Goal: Task Accomplishment & Management: Complete application form

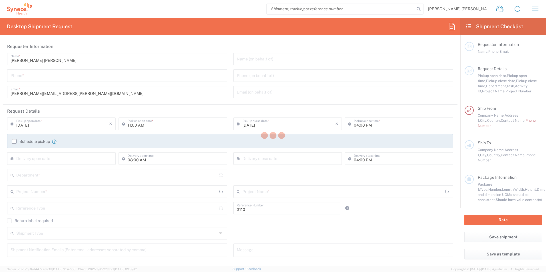
type input "Department"
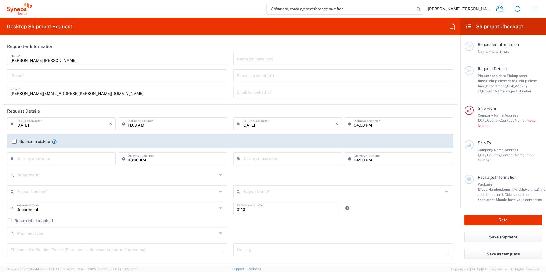
type input "[GEOGRAPHIC_DATA]"
click at [13, 141] on label "Schedule pickup" at bounding box center [31, 141] width 38 height 5
click at [14, 142] on input "Schedule pickup" at bounding box center [14, 142] width 0 height 0
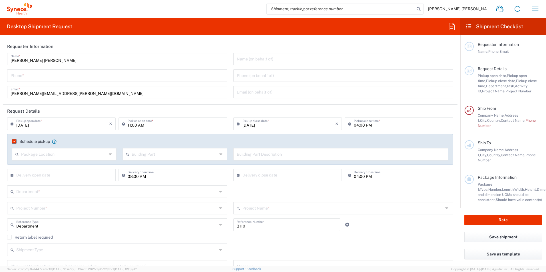
type input "Syneos Health Clinical [GEOGRAPHIC_DATA]"
click at [122, 124] on icon at bounding box center [125, 123] width 6 height 9
click at [128, 124] on input "11:00 AM" at bounding box center [176, 124] width 96 height 10
drag, startPoint x: 137, startPoint y: 124, endPoint x: 141, endPoint y: 130, distance: 6.8
click at [138, 124] on input "14:00 AM" at bounding box center [176, 124] width 96 height 10
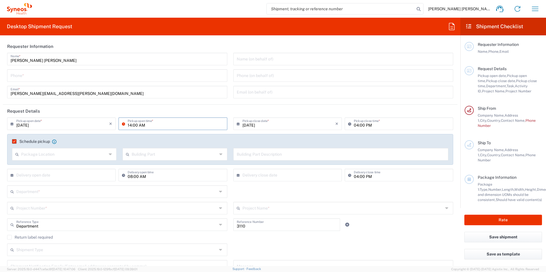
click at [129, 126] on input "14:00 AM" at bounding box center [176, 124] width 96 height 10
click at [139, 125] on input "02:00 AM" at bounding box center [176, 124] width 96 height 10
type input "02:00 PM"
click at [42, 191] on input "text" at bounding box center [116, 191] width 201 height 10
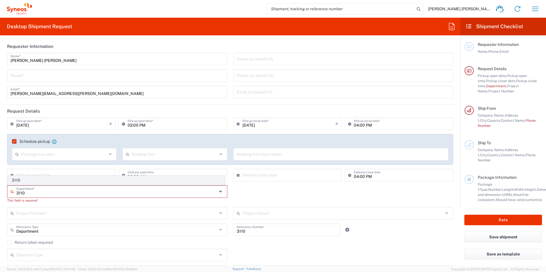
type input "3110"
click at [19, 178] on span "3110" at bounding box center [116, 180] width 217 height 9
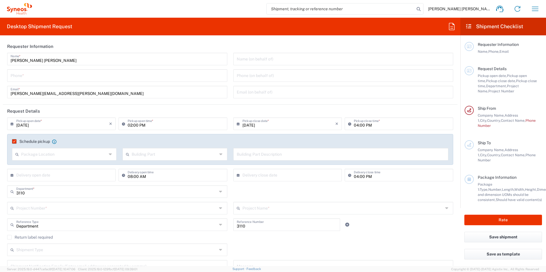
click at [29, 209] on input "text" at bounding box center [116, 208] width 201 height 10
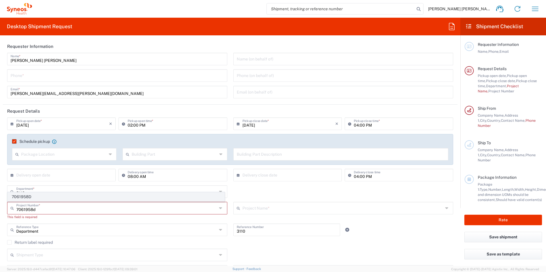
click at [26, 196] on span "7061958D" at bounding box center [116, 197] width 217 height 9
type input "7061958D"
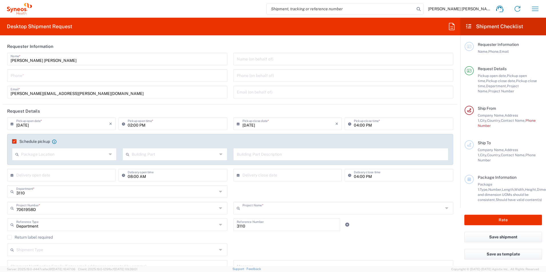
type input "7061958D-Sanofi-Spain"
click at [311, 245] on div "Shipment Type Batch Regular" at bounding box center [230, 252] width 452 height 17
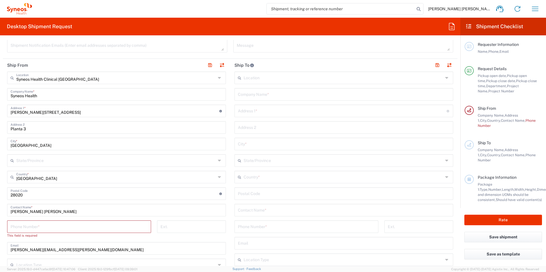
scroll to position [228, 0]
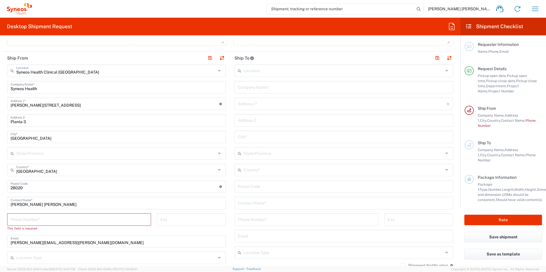
click at [49, 219] on input "tel" at bounding box center [79, 219] width 137 height 10
type input "917467200"
type input "ricardo.sanchez@syneoshealth.com"
type input "Europe"
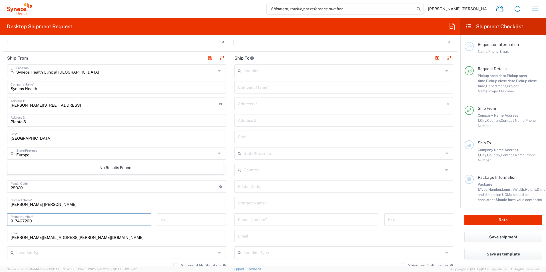
click at [254, 87] on input "text" at bounding box center [344, 87] width 212 height 10
click at [246, 88] on input "text" at bounding box center [344, 87] width 212 height 10
paste input "Hospital Universitario de Navarra"
type input "Hospital Universitario de Navarra"
click at [265, 106] on input "text" at bounding box center [342, 104] width 209 height 10
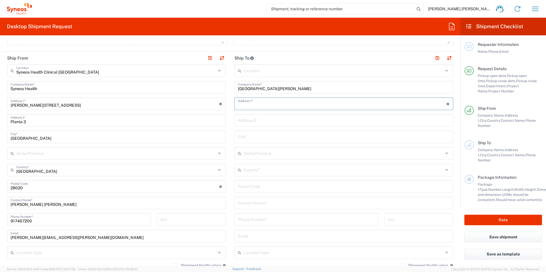
paste input "Calle Irunlarrea, 3 – pabellon L – planta baja"
click at [238, 105] on input "Calle Irunlarrea, 3 – pabellon L – planta baja" at bounding box center [342, 104] width 209 height 10
type input "Calle Irunlarrea, 3 – pabellon L – planta baja"
click at [247, 125] on div "Address 2" at bounding box center [343, 120] width 219 height 13
paste input "Servicio de farmacia A"
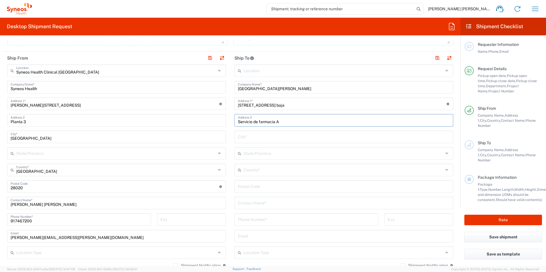
type input "Servicio de farmacia A"
click at [247, 203] on input "text" at bounding box center [344, 203] width 212 height 10
paste input "María Aranda Alcántara"
click at [269, 205] on input "María Aranda Alcántara" at bounding box center [344, 203] width 212 height 10
drag, startPoint x: 242, startPoint y: 204, endPoint x: 249, endPoint y: 212, distance: 10.2
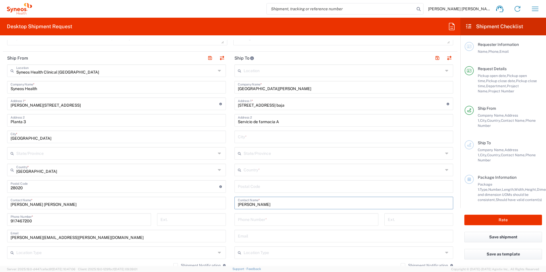
click at [242, 204] on input "María Aranda Alcantara" at bounding box center [344, 203] width 212 height 10
type input "Maria Aranda Alcantara"
click at [242, 217] on input "tel" at bounding box center [306, 219] width 137 height 10
paste input "34) 848 42 50 02"
click at [241, 221] on input "34) 848 42 50 02" at bounding box center [306, 219] width 137 height 10
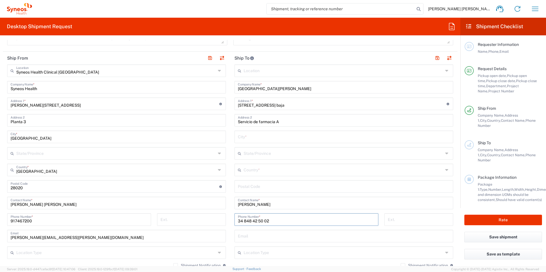
click at [250, 221] on input "34 848 42 50 02" at bounding box center [306, 219] width 137 height 10
type input "34 848425002"
click at [249, 187] on input "undefined" at bounding box center [344, 186] width 212 height 10
type input "31008"
click at [248, 172] on input "text" at bounding box center [344, 170] width 200 height 10
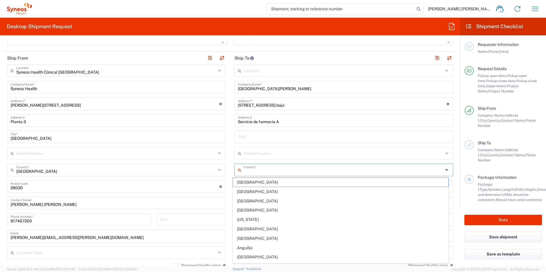
type input "Spain"
type input "917467200"
type input "Madrid"
click at [0, 0] on ul "Addison Whitney LLC-Morrisvile NC US Barcelona-Syneos Health BioSector 2 LLC- N…" at bounding box center [0, 0] width 0 height 0
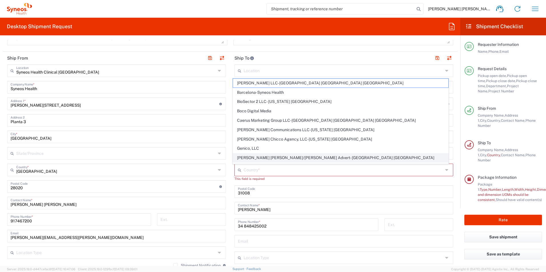
scroll to position [307, 0]
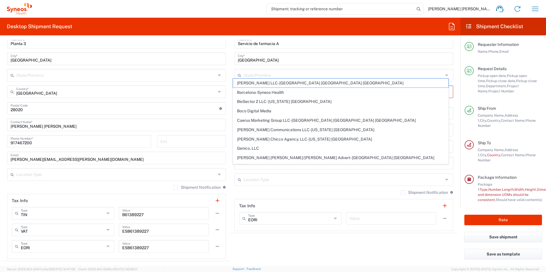
click at [441, 245] on agx-shipment-stop-widget "Ship To Location Addison Whitney LLC-Morrisvile NC US Barcelona-Syneos Health B…" at bounding box center [343, 117] width 227 height 288
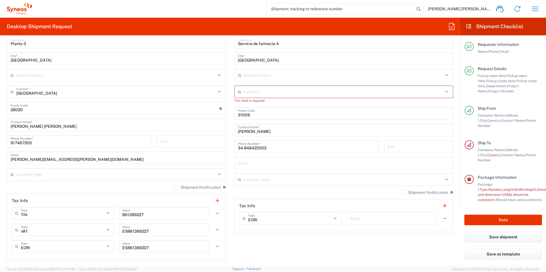
click at [246, 95] on input "text" at bounding box center [344, 92] width 200 height 10
type input "Spain"
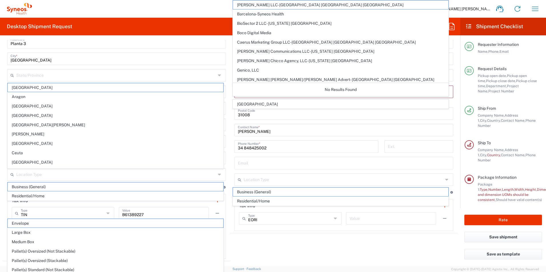
click at [249, 103] on span "Spain" at bounding box center [341, 104] width 216 height 9
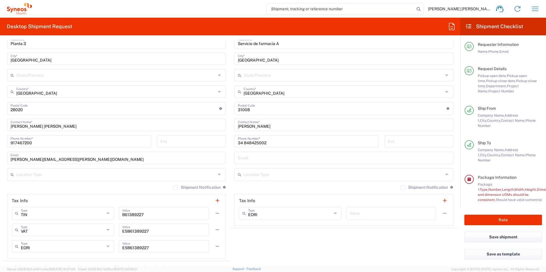
click at [247, 78] on input "text" at bounding box center [344, 75] width 200 height 10
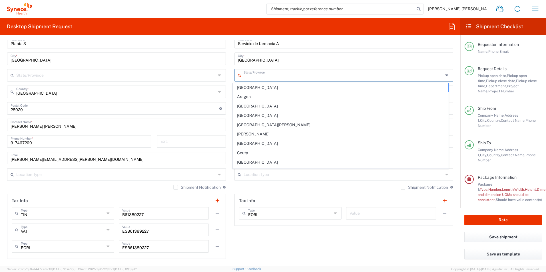
click at [253, 58] on input "Madrid" at bounding box center [344, 58] width 212 height 10
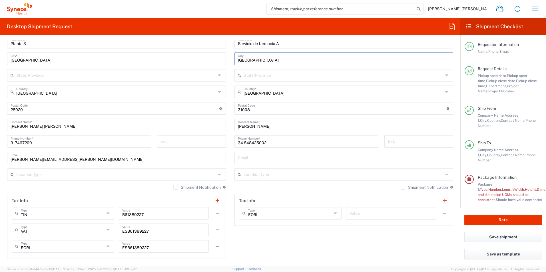
drag, startPoint x: 254, startPoint y: 58, endPoint x: 226, endPoint y: 58, distance: 28.3
click at [226, 58] on div "Ship From Syneos Health Clinical Spain Location Syneos Health Clinical Spain Ad…" at bounding box center [230, 117] width 455 height 288
type input "Pamplona"
click at [452, 107] on main "Location Addison Whitney LLC-Morrisvile NC US Barcelona-Syneos Health BioSector…" at bounding box center [343, 106] width 227 height 240
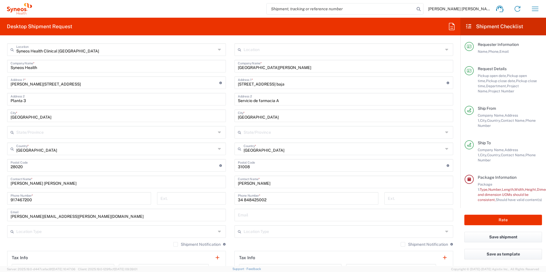
click at [248, 131] on input "text" at bounding box center [344, 132] width 200 height 10
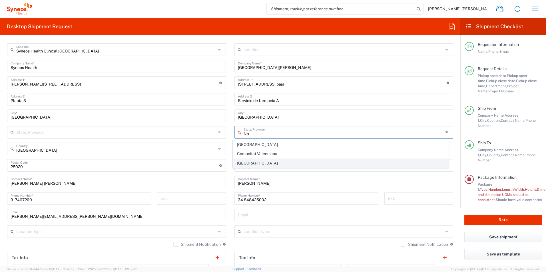
click at [251, 160] on span "Navarra" at bounding box center [341, 163] width 216 height 9
type input "Navarra"
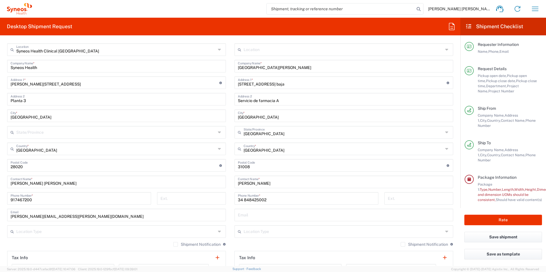
click at [451, 140] on main "Location Addison Whitney LLC-Morrisvile NC US Barcelona-Syneos Health BioSector…" at bounding box center [343, 163] width 227 height 240
click at [451, 195] on div "Ext." at bounding box center [418, 200] width 75 height 17
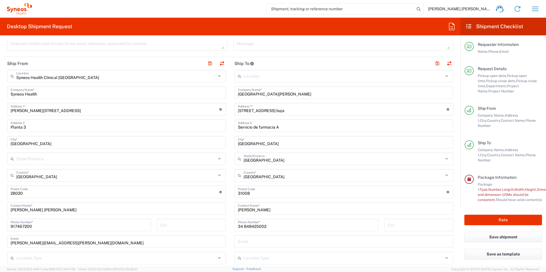
scroll to position [270, 0]
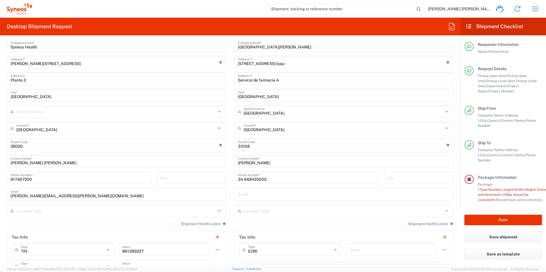
click at [227, 210] on main "Syneos Health Clinical Spain Location Syneos Health Clinical Spain Addison Whit…" at bounding box center [116, 159] width 227 height 273
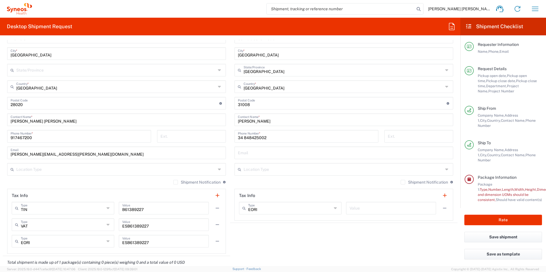
scroll to position [327, 0]
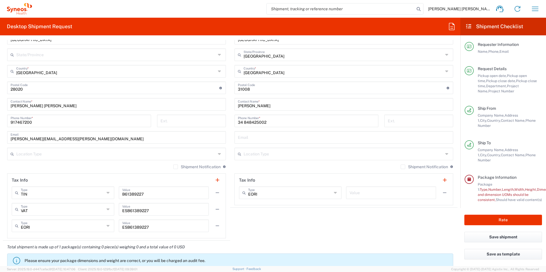
click at [277, 225] on agx-shipment-stop-widget "Ship To Location Addison Whitney LLC-Morrisvile NC US Barcelona-Syneos Health B…" at bounding box center [343, 97] width 227 height 288
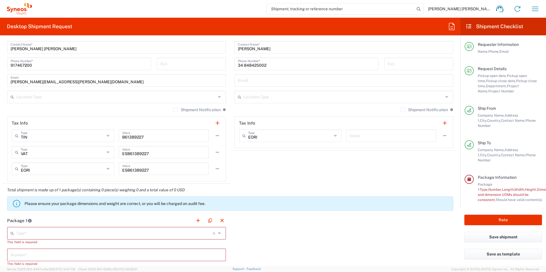
scroll to position [413, 0]
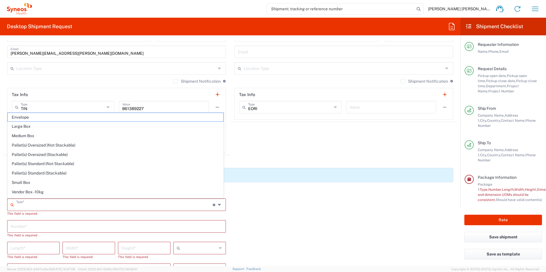
click at [43, 203] on input "text" at bounding box center [114, 205] width 196 height 10
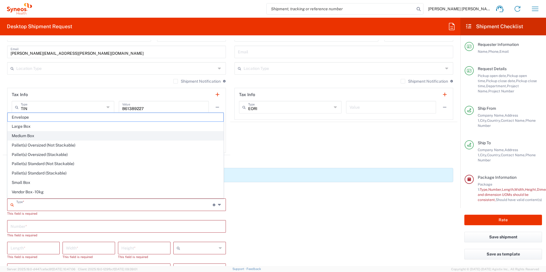
click at [24, 137] on span "Medium Box" at bounding box center [116, 136] width 216 height 9
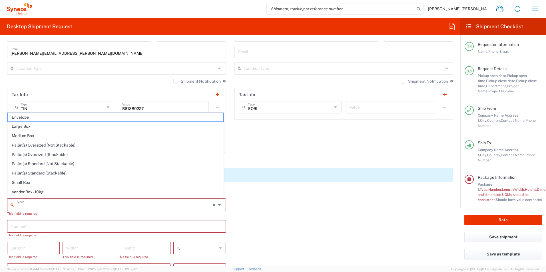
type input "Medium Box"
type input "13"
type input "11.5"
type input "2.5"
type input "in"
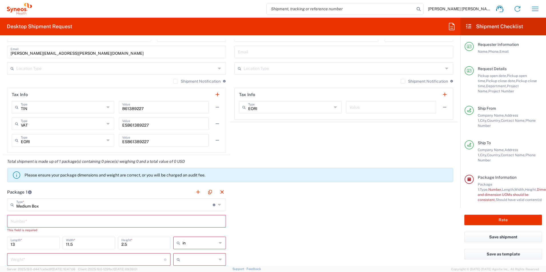
scroll to position [527, 0]
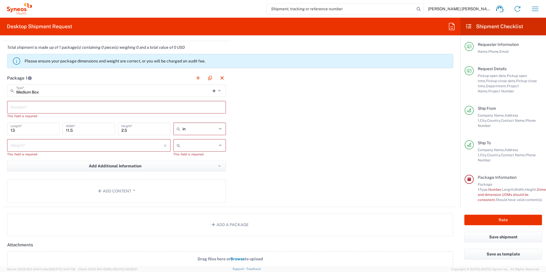
click at [24, 108] on input "text" at bounding box center [117, 107] width 212 height 10
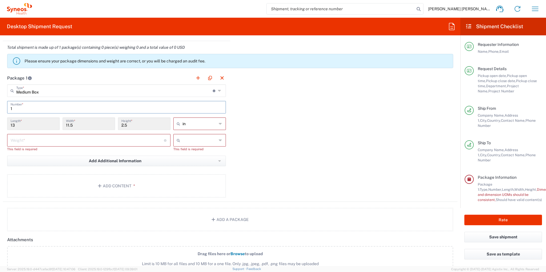
type input "1"
click at [274, 131] on div "Package 1 Medium Box Type * Material used to package goods Envelope Large Box M…" at bounding box center [230, 137] width 455 height 131
click at [219, 125] on icon at bounding box center [221, 123] width 4 height 9
click at [198, 144] on span "cm" at bounding box center [197, 145] width 51 height 9
type input "33.02"
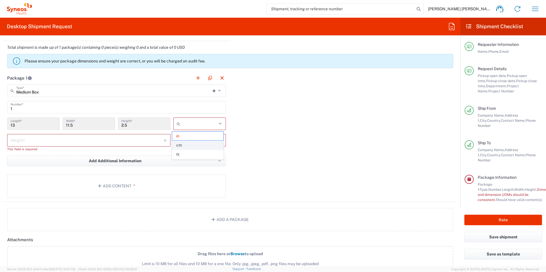
type input "29.21"
type input "6.35"
type input "cm"
click at [96, 138] on input "number" at bounding box center [87, 140] width 153 height 10
type input "1"
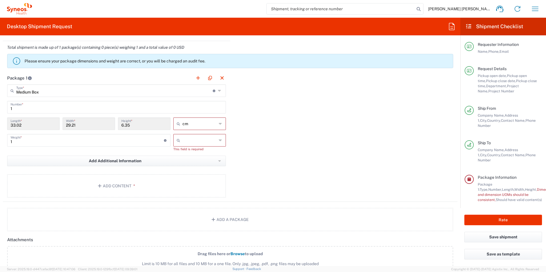
drag, startPoint x: 256, startPoint y: 162, endPoint x: 233, endPoint y: 152, distance: 24.8
click at [255, 162] on div "Package 1 Medium Box Type * Material used to package goods Envelope Large Box M…" at bounding box center [230, 137] width 455 height 131
click at [219, 138] on icon at bounding box center [221, 140] width 4 height 9
click at [193, 150] on span "kgs" at bounding box center [197, 153] width 51 height 9
type input "kgs"
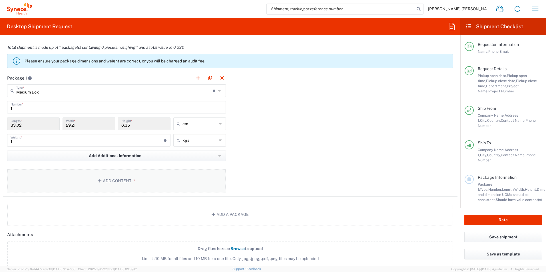
click at [134, 175] on button "Add Content *" at bounding box center [116, 180] width 219 height 23
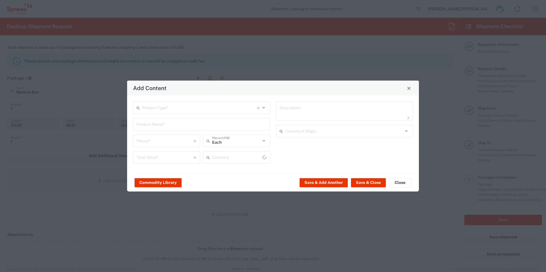
type input "US Dollar"
click at [152, 109] on input "text" at bounding box center [199, 108] width 115 height 10
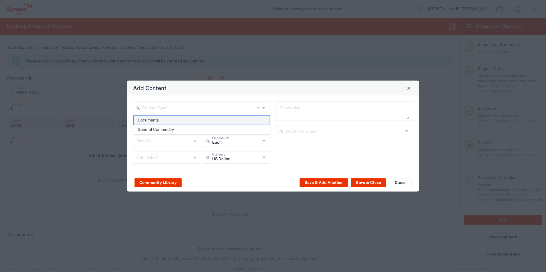
click at [150, 120] on span "Documents" at bounding box center [202, 120] width 136 height 9
type input "Documents"
type input "1"
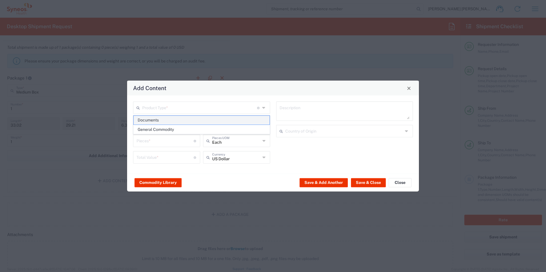
type textarea "Documents"
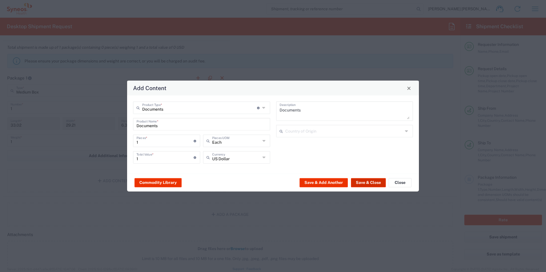
click at [367, 184] on button "Save & Close" at bounding box center [368, 182] width 35 height 9
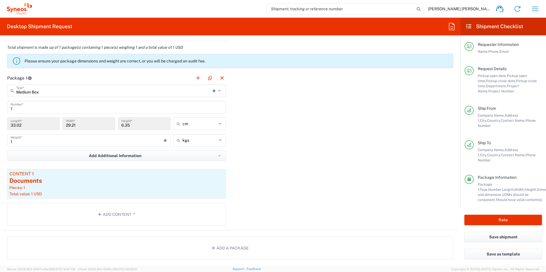
click at [265, 182] on div "Package 1 Medium Box Type * Material used to package goods Envelope Large Box M…" at bounding box center [230, 151] width 455 height 159
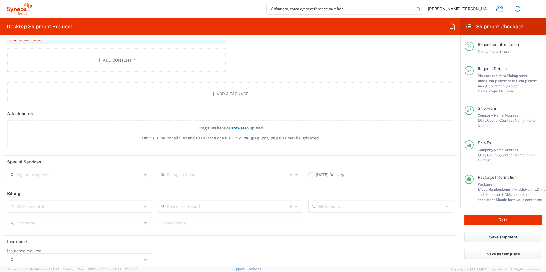
scroll to position [688, 0]
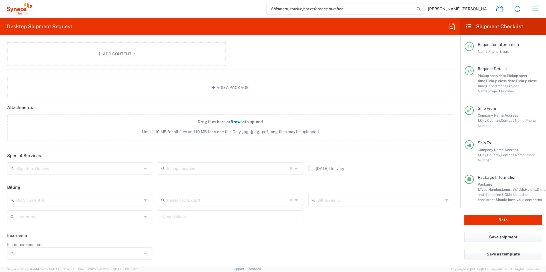
click at [51, 198] on input "text" at bounding box center [79, 200] width 126 height 10
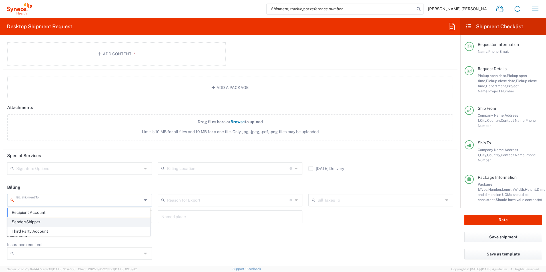
click at [42, 219] on span "Sender/Shipper" at bounding box center [79, 222] width 142 height 9
type input "Sender/Shipper"
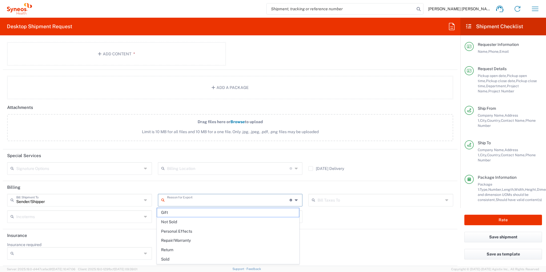
click at [191, 203] on input "text" at bounding box center [228, 200] width 123 height 10
click at [173, 219] on span "Not Sold" at bounding box center [228, 222] width 142 height 9
type input "Not Sold"
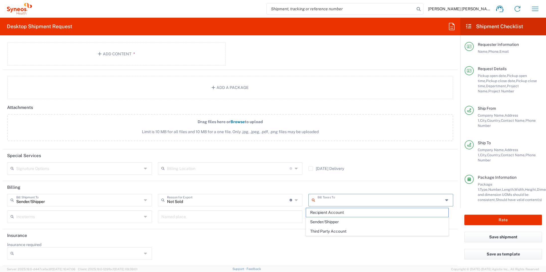
click at [334, 202] on input "text" at bounding box center [381, 200] width 126 height 10
click at [330, 221] on span "Sender/Shipper" at bounding box center [377, 222] width 142 height 9
type input "Sender/Shipper"
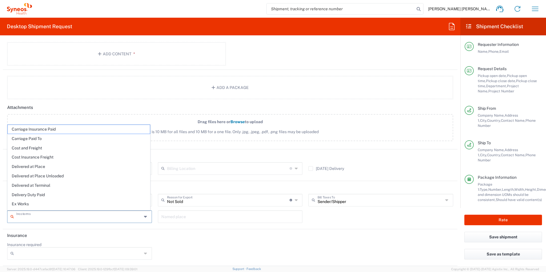
click at [98, 217] on input "text" at bounding box center [79, 217] width 126 height 10
click at [58, 192] on span "Delivery Duty Paid" at bounding box center [79, 195] width 142 height 9
type input "Sender/Shipper"
type input "Delivery Duty Paid"
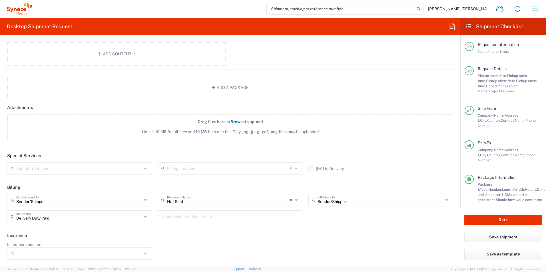
click at [197, 220] on input "text" at bounding box center [230, 217] width 138 height 10
click at [196, 238] on header "Insurance" at bounding box center [230, 236] width 455 height 13
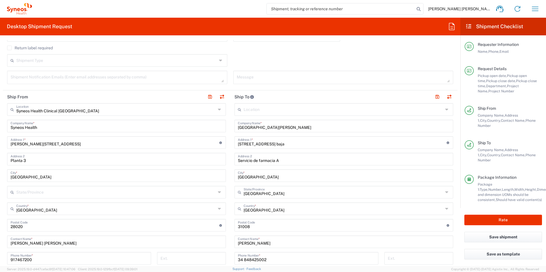
scroll to position [200, 0]
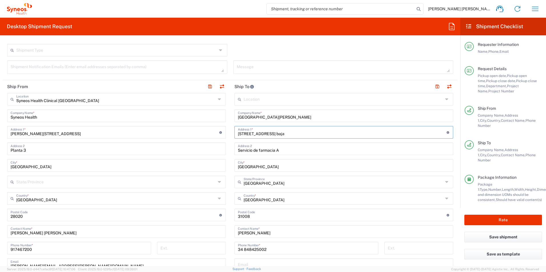
drag, startPoint x: 317, startPoint y: 133, endPoint x: 273, endPoint y: 133, distance: 44.6
click at [272, 133] on input "Calle Irunlarrea, 3 – pabellon L – planta baja" at bounding box center [342, 132] width 209 height 10
type input "Calle Irunlarrea, 3 –"
click at [235, 150] on div "Servicio de farmacia A Address 2" at bounding box center [343, 149] width 219 height 13
click at [238, 151] on input "Servicio de farmacia A" at bounding box center [344, 149] width 212 height 10
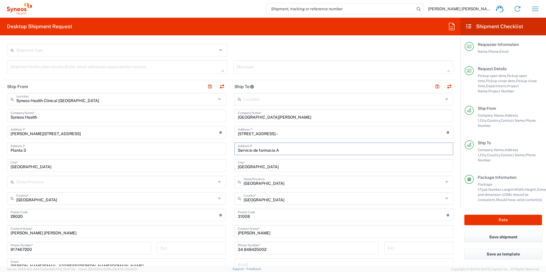
paste input "pabellon L – planta baja"
click at [238, 151] on input "pabellon L – planta bajaServicio de farmacia A" at bounding box center [344, 149] width 212 height 10
type input "Pabellon L – planta bajaServicio de farmacia A"
click at [272, 134] on input "Calle Irunlarrea, 3 –" at bounding box center [342, 132] width 209 height 10
type input "Calle Irunlarrea, 3"
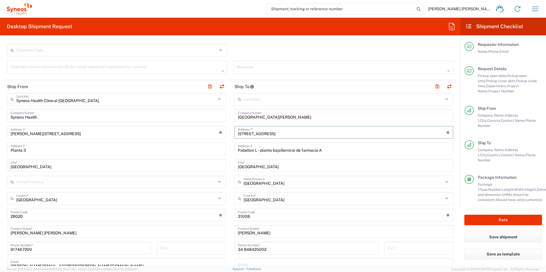
click at [278, 151] on input "Pabellon L – planta bajaServicio de farmacia A" at bounding box center [344, 149] width 212 height 10
click at [360, 150] on input "Pabellon L – planta baja. Servicio de farmacia A" at bounding box center [344, 149] width 212 height 10
type input "Pabellon L – planta baja. Servicio de farmacia A"
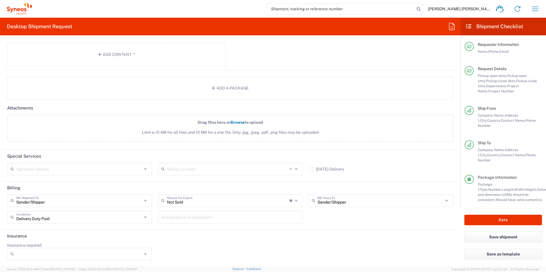
scroll to position [688, 0]
click at [497, 216] on button "Rate" at bounding box center [503, 220] width 78 height 11
type input "7061958D"
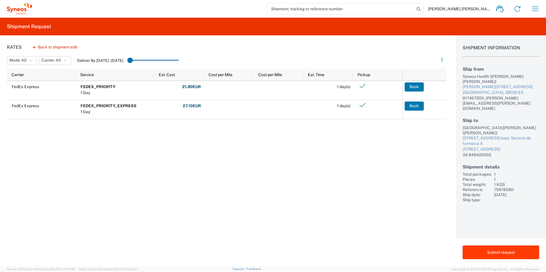
click at [499, 253] on button "Submit request" at bounding box center [501, 253] width 77 height 14
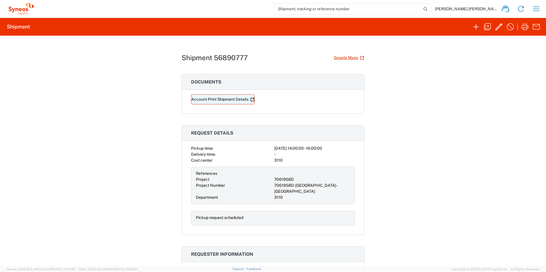
click at [225, 98] on link "Account Print Shipment Details" at bounding box center [223, 100] width 64 height 10
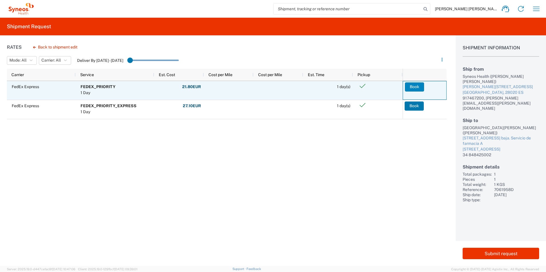
click at [416, 86] on button "Book" at bounding box center [414, 87] width 19 height 9
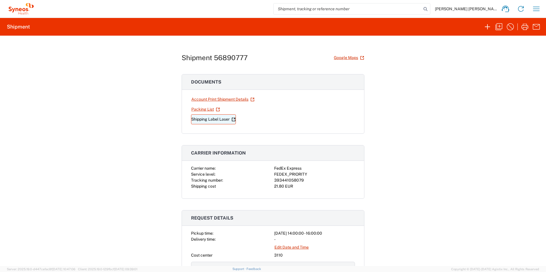
click at [202, 120] on link "Shipping Label Laser" at bounding box center [213, 120] width 45 height 10
